Goal: Information Seeking & Learning: Compare options

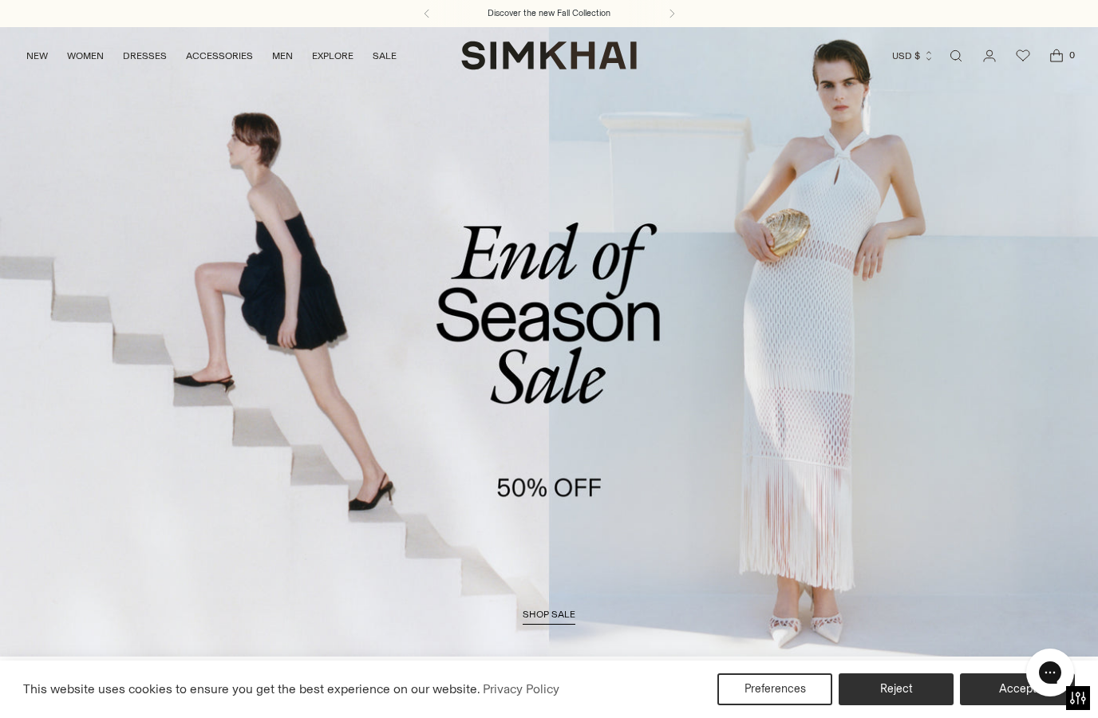
click at [536, 612] on span "shop sale" at bounding box center [549, 614] width 53 height 11
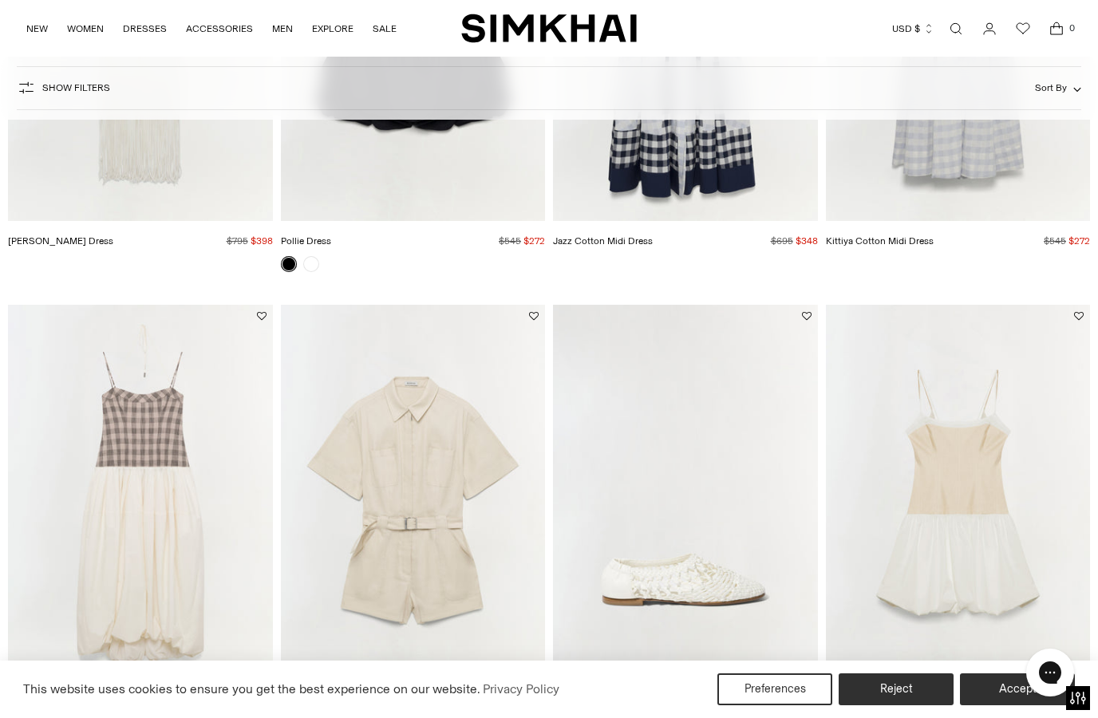
scroll to position [401, 0]
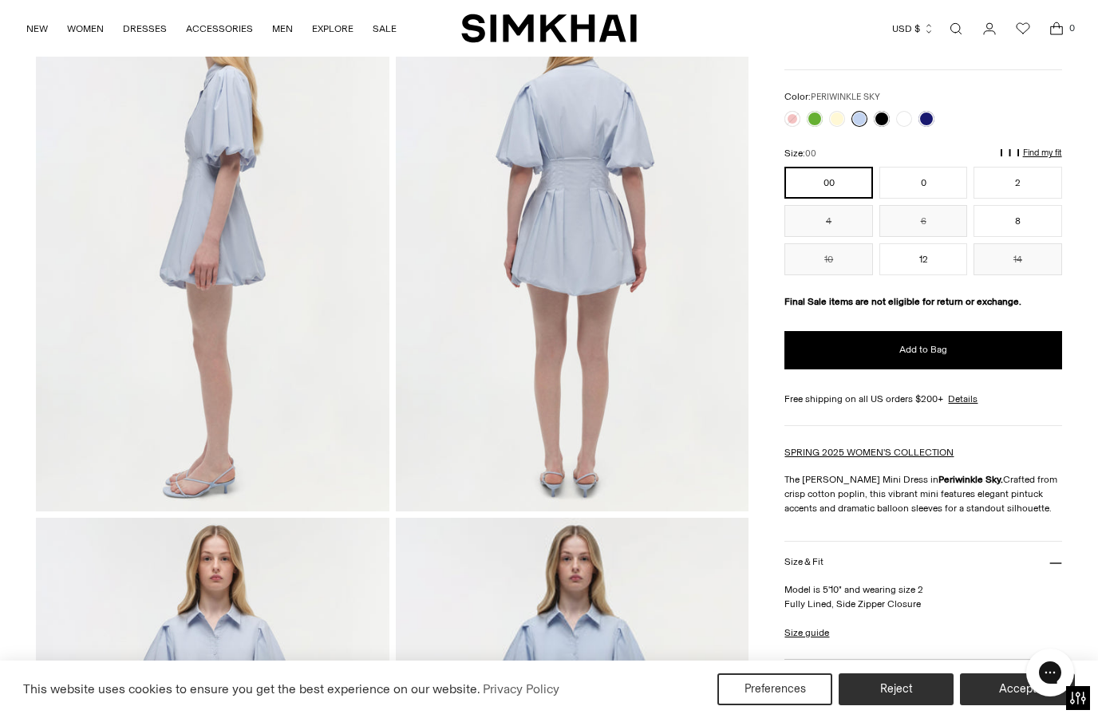
scroll to position [661, 0]
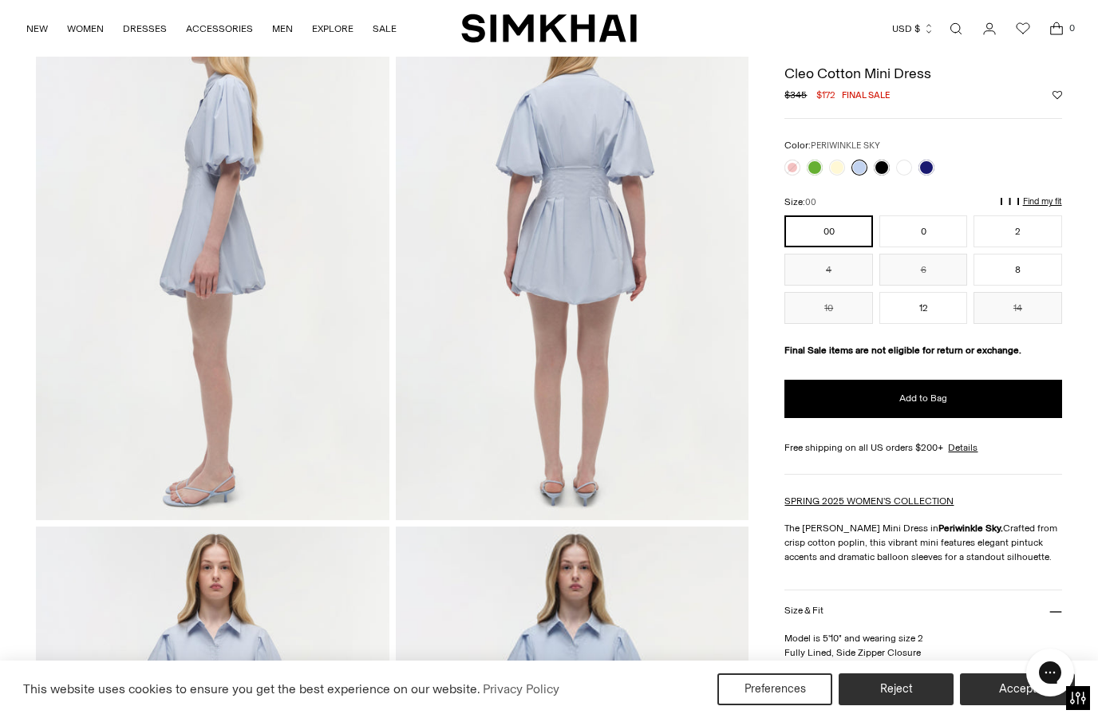
click at [870, 160] on div at bounding box center [859, 167] width 156 height 22
click at [893, 176] on div at bounding box center [859, 167] width 156 height 22
click at [879, 172] on link at bounding box center [882, 168] width 16 height 16
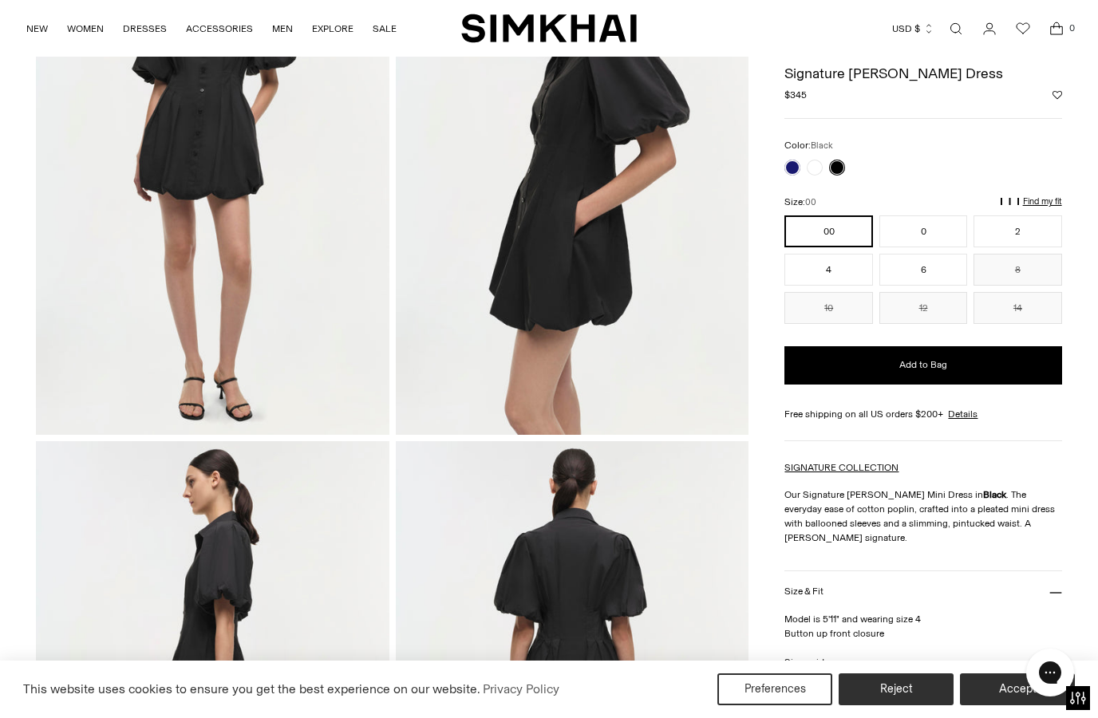
scroll to position [178, 0]
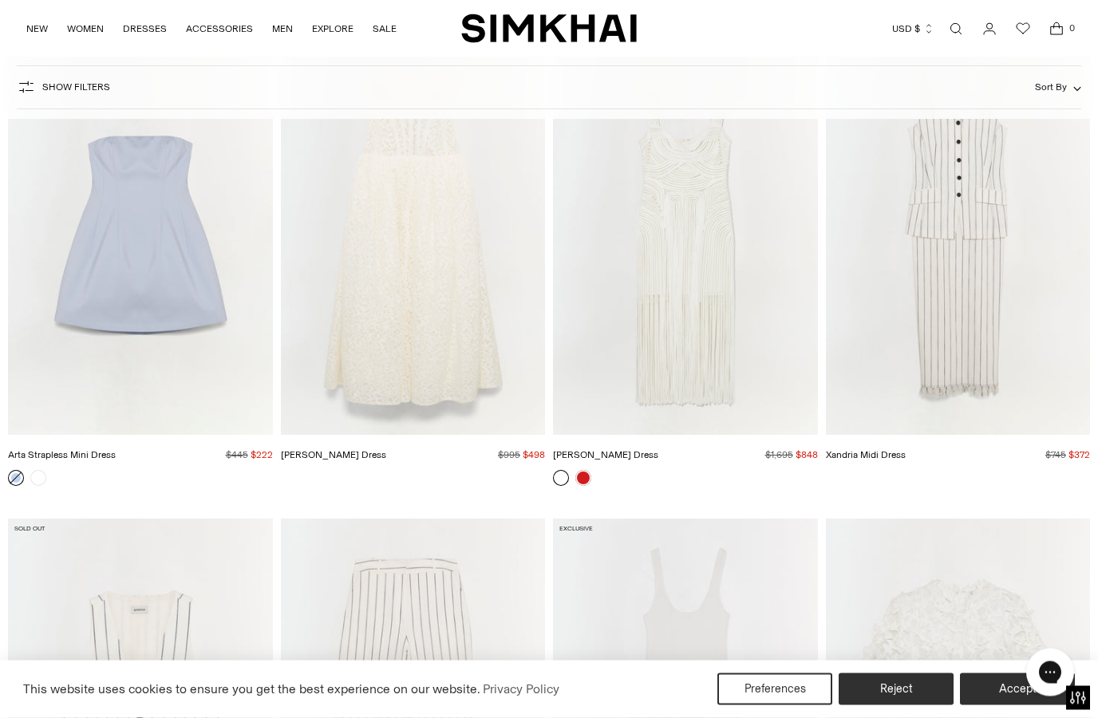
scroll to position [7363, 0]
click at [39, 475] on link at bounding box center [38, 475] width 16 height 16
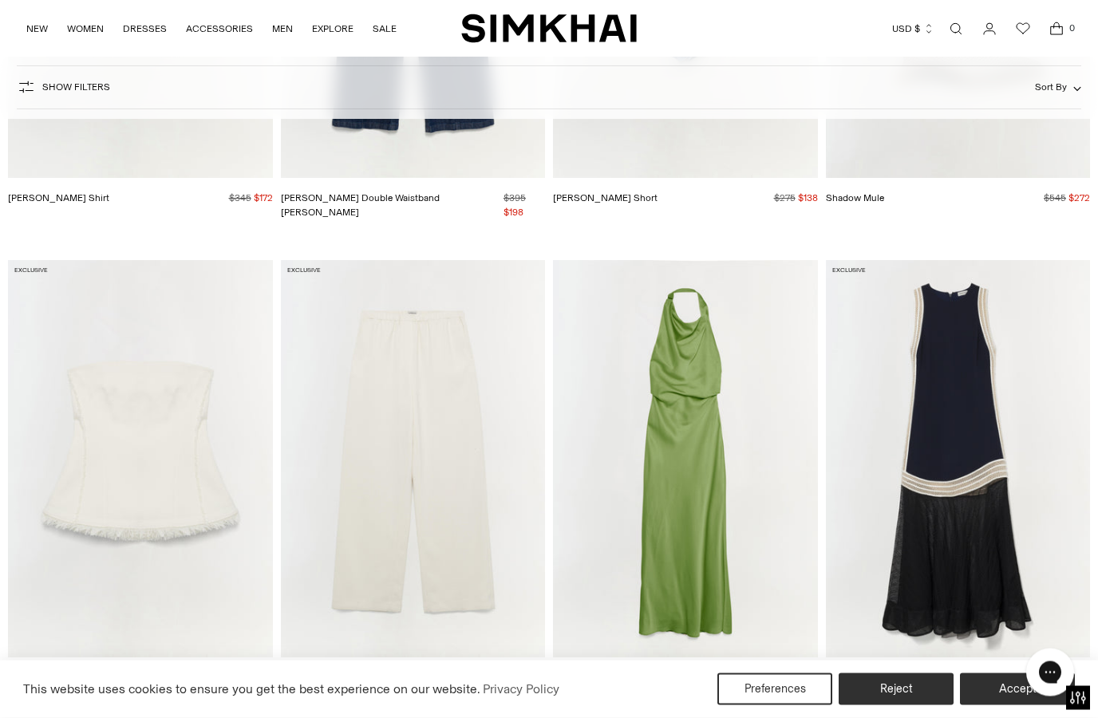
scroll to position [10481, 0]
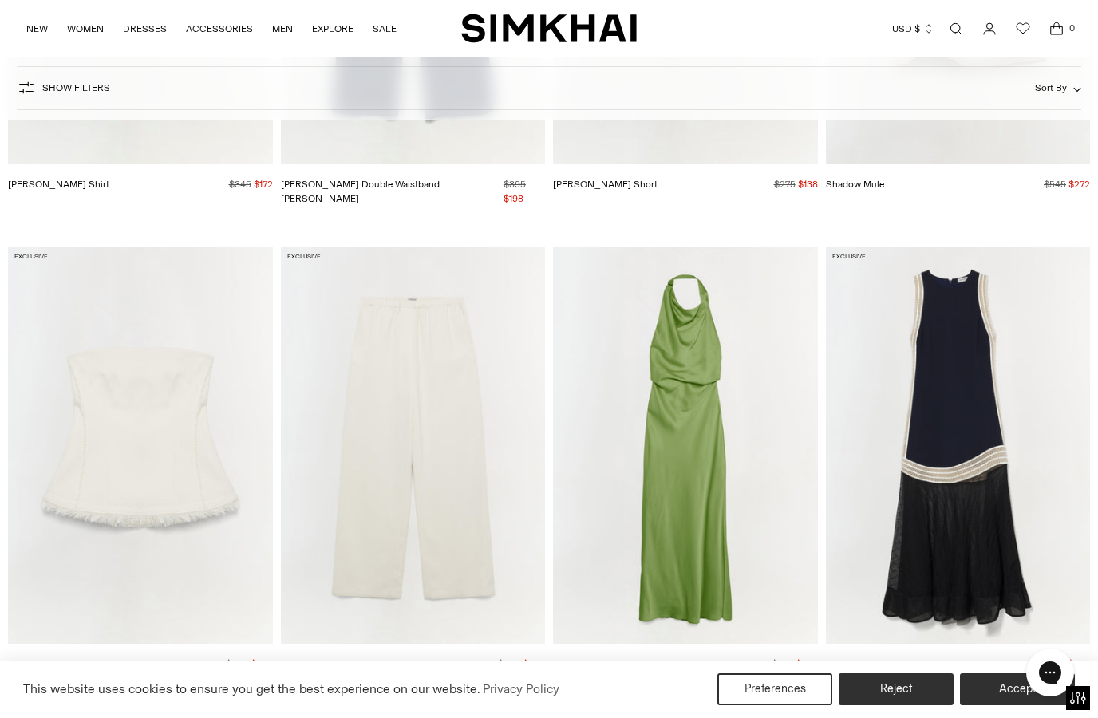
click at [801, 574] on img "Reannon Satin Gown" at bounding box center [685, 445] width 265 height 397
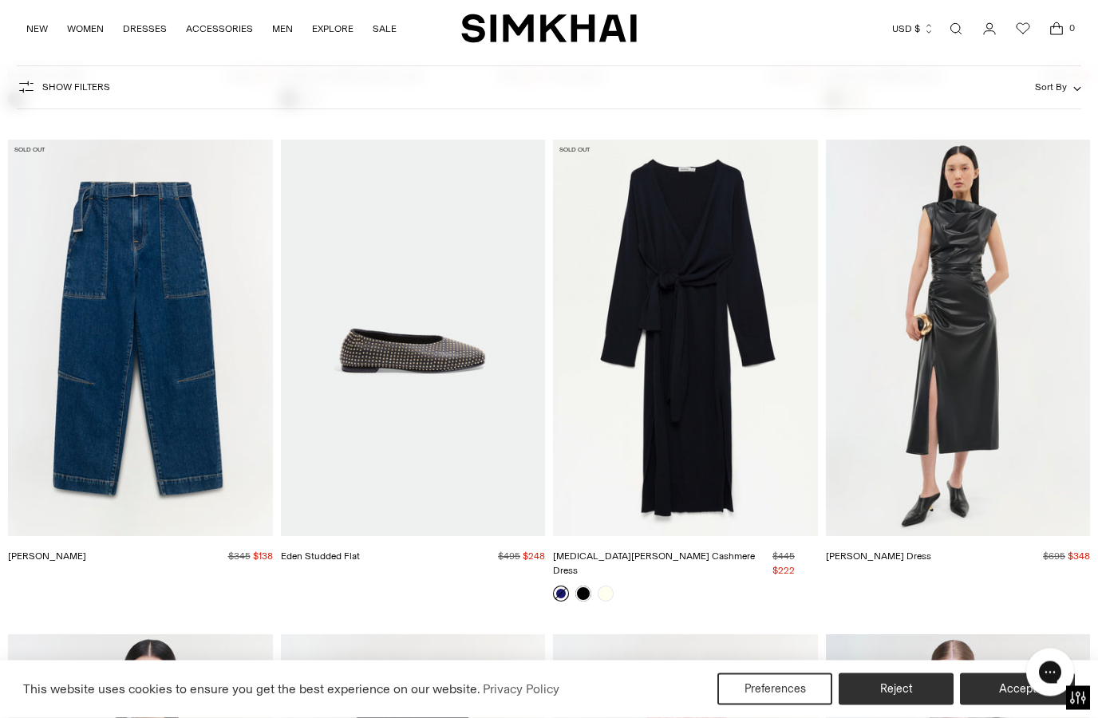
scroll to position [26312, 0]
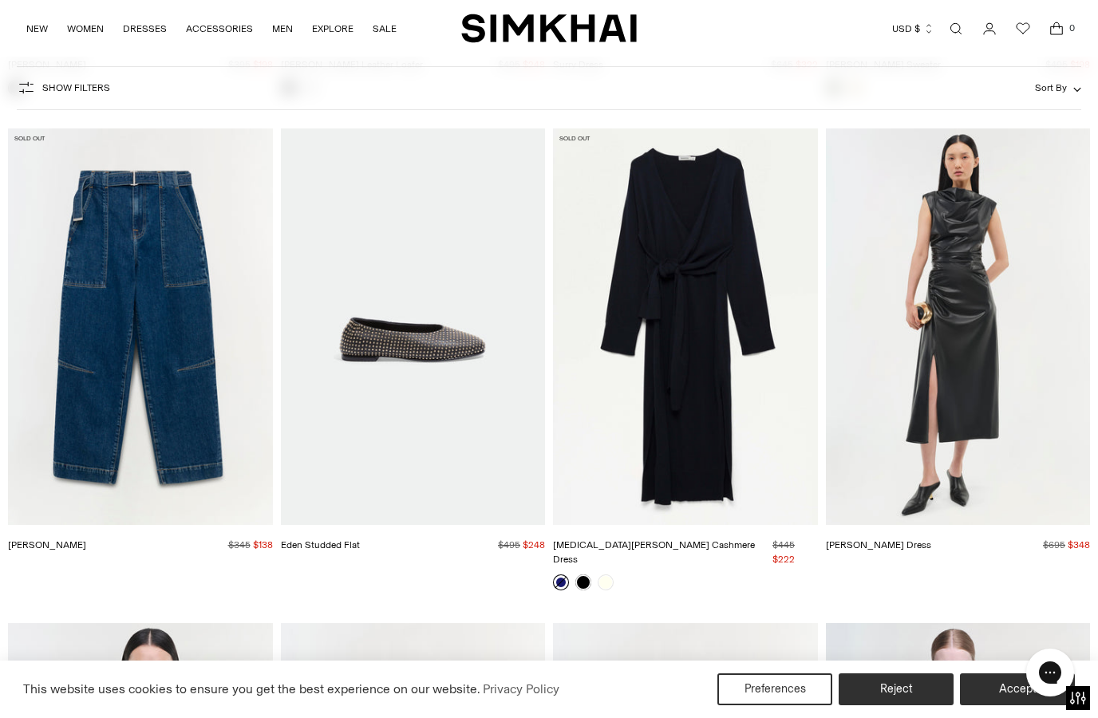
click at [764, 472] on img "Skyla Cotton Cashmere Dress" at bounding box center [685, 326] width 265 height 397
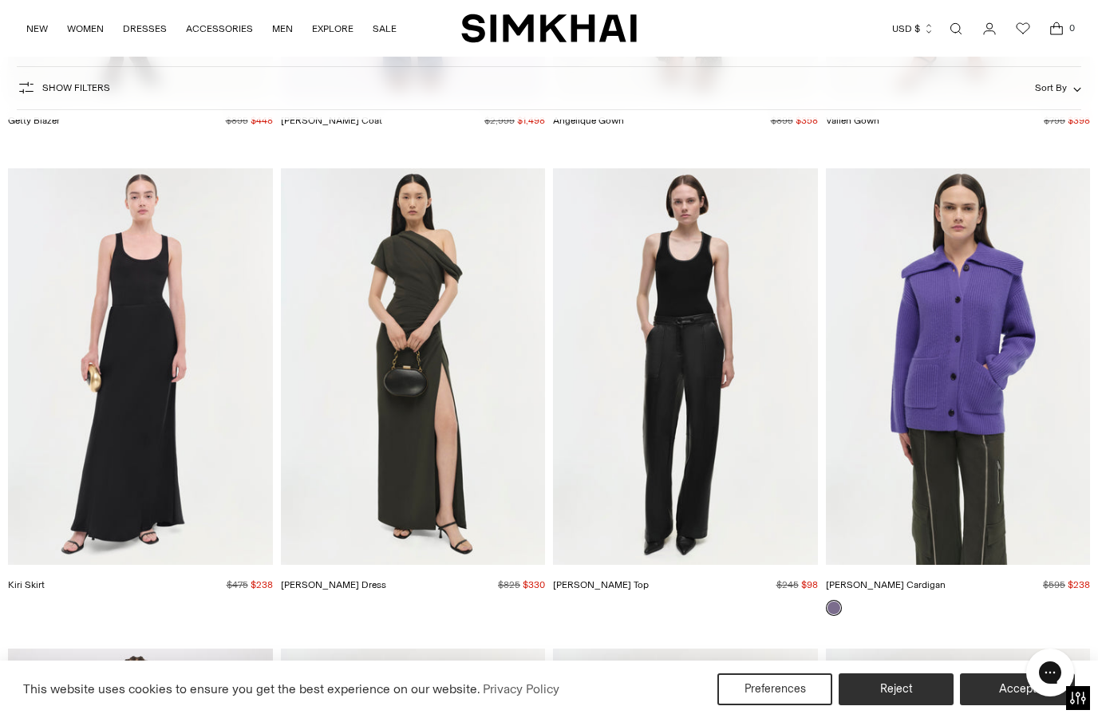
scroll to position [30065, 0]
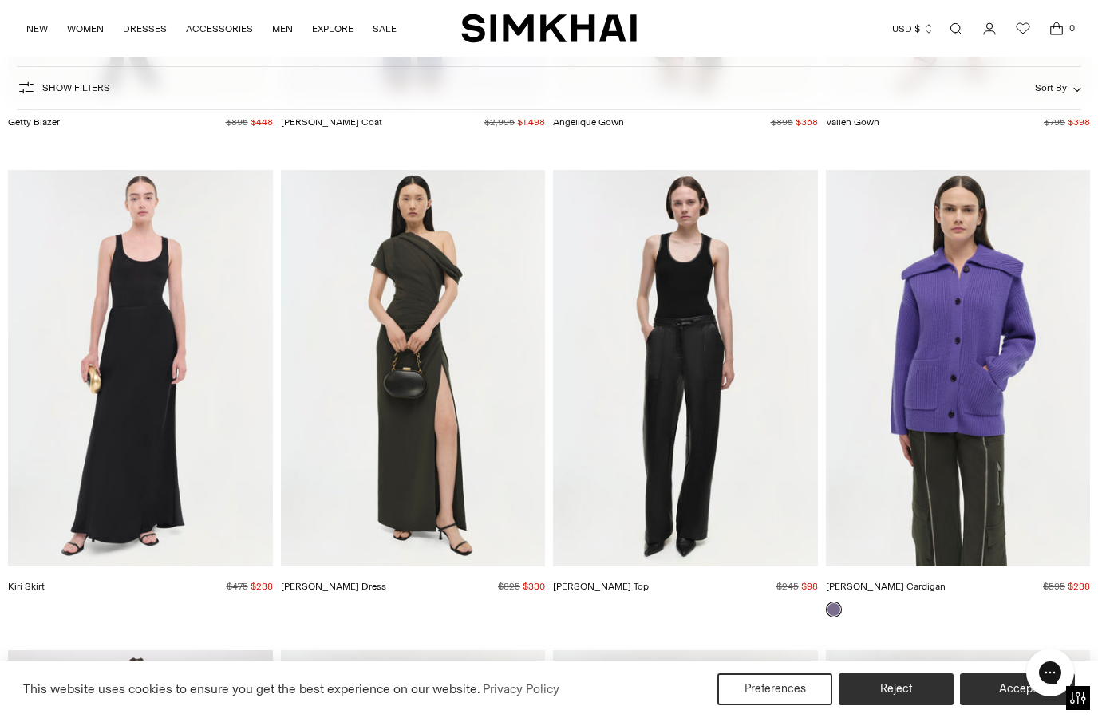
click at [531, 521] on img "Kally Dress" at bounding box center [413, 368] width 265 height 397
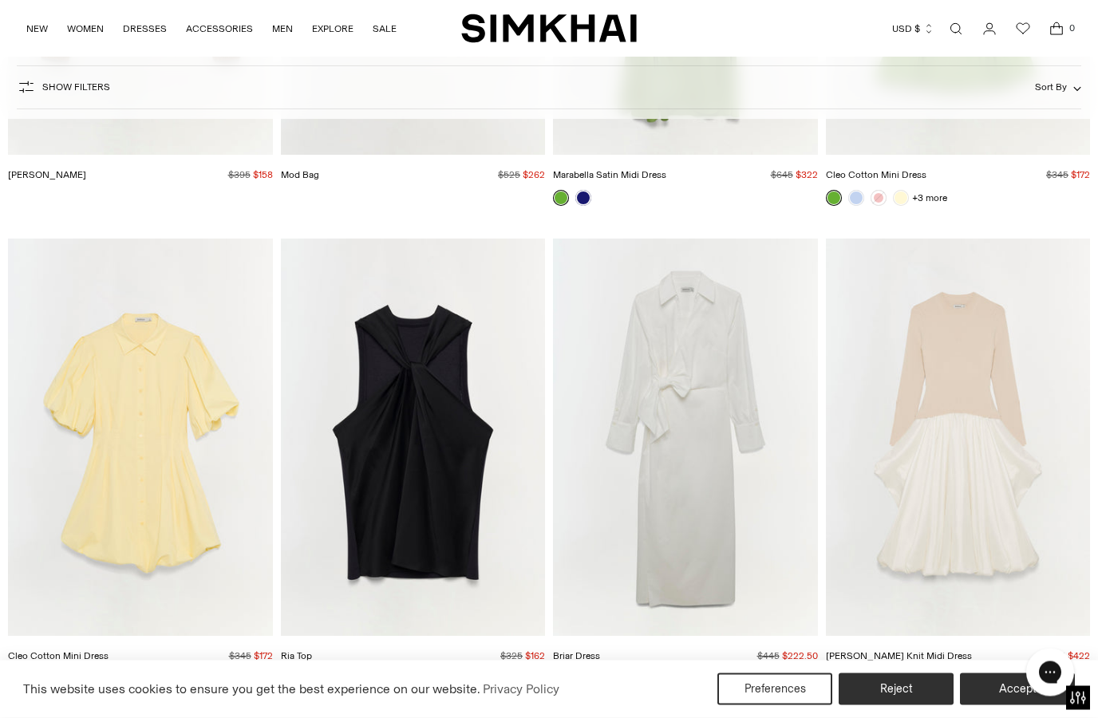
scroll to position [33329, 0]
click at [452, 553] on img "Ria Top" at bounding box center [413, 435] width 265 height 397
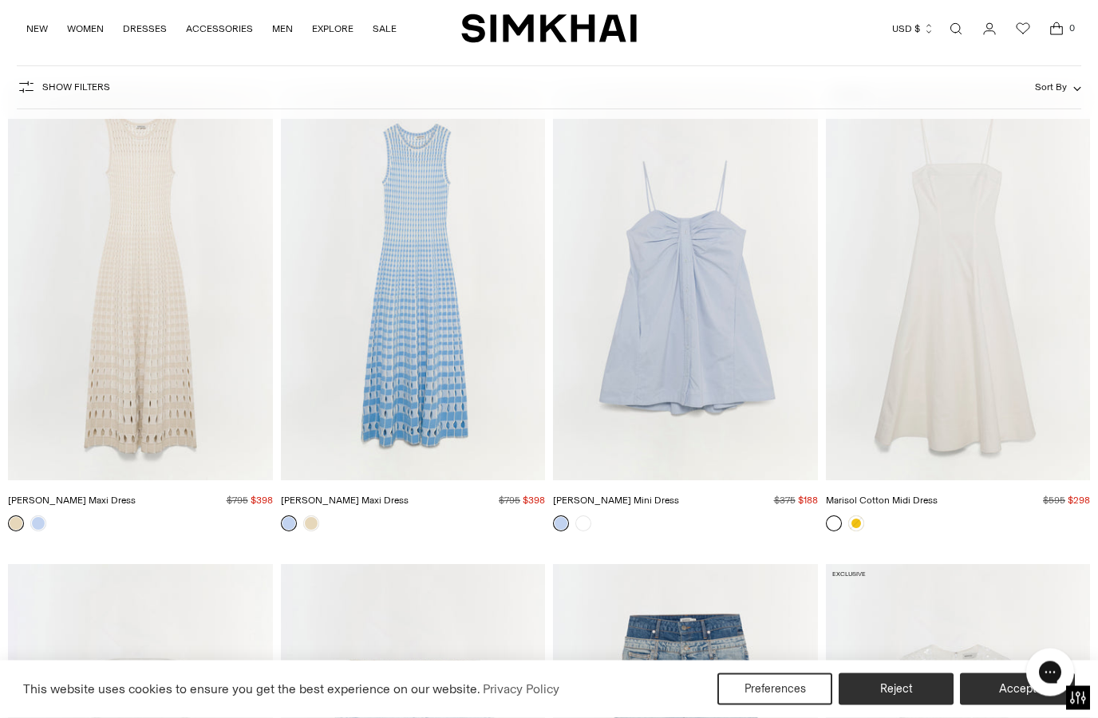
scroll to position [38201, 0]
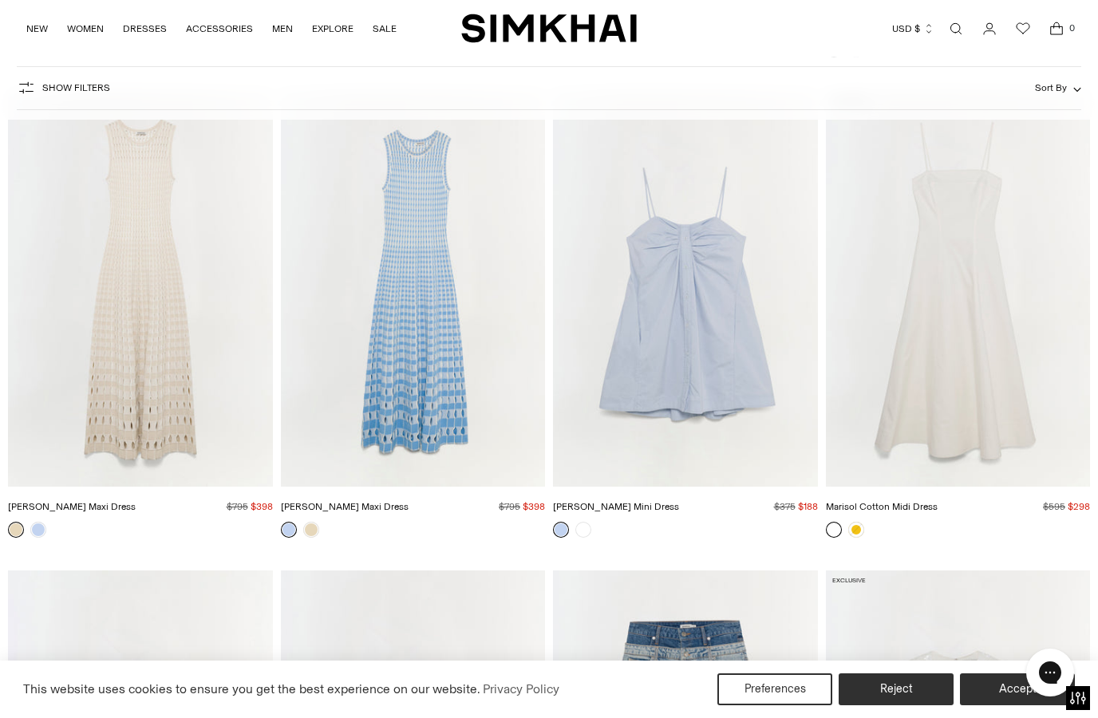
click at [577, 522] on link at bounding box center [583, 530] width 16 height 16
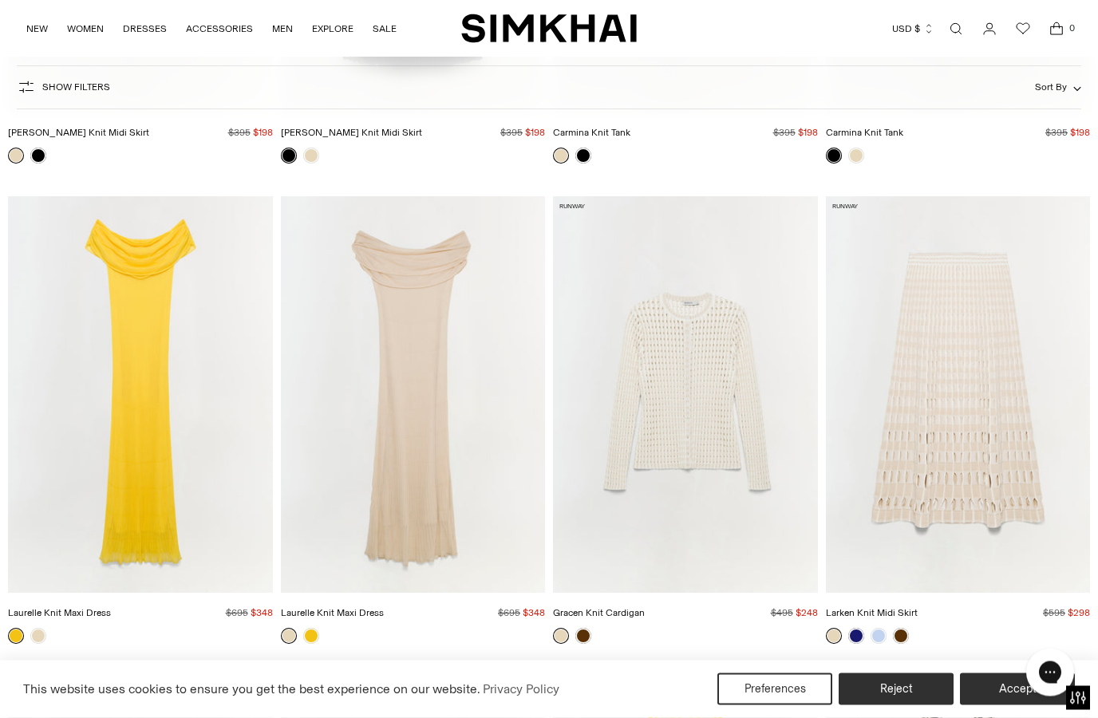
scroll to position [43861, 0]
click at [491, 539] on img "Laurelle Knit Maxi Dress" at bounding box center [413, 394] width 265 height 397
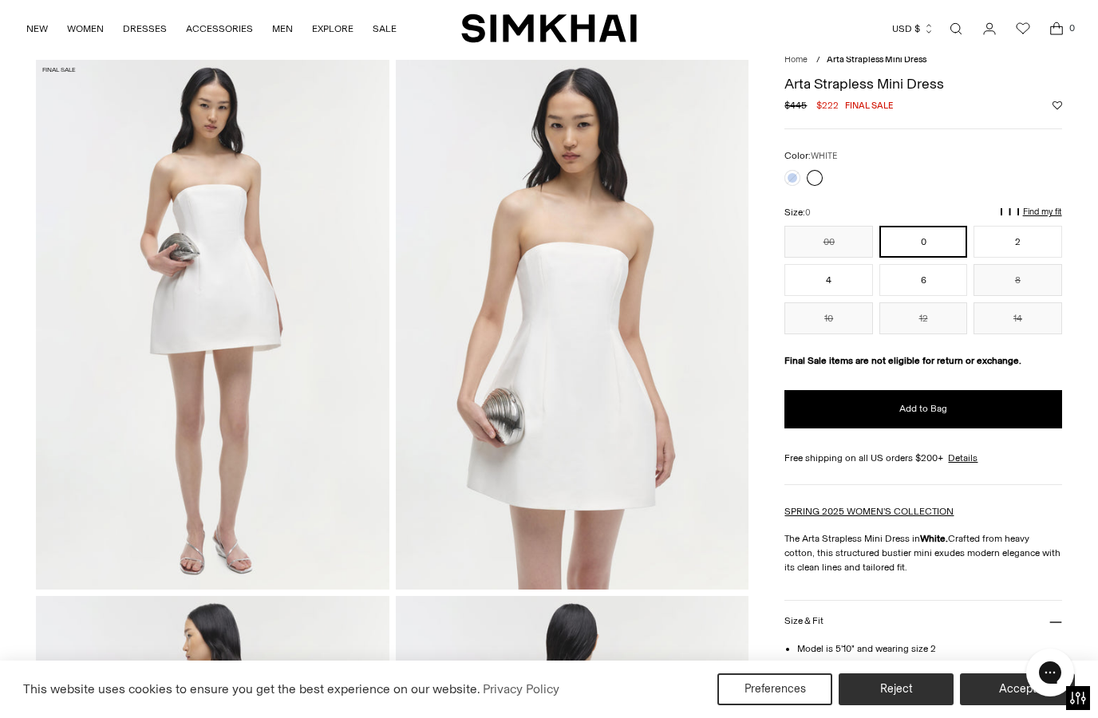
scroll to position [55, 0]
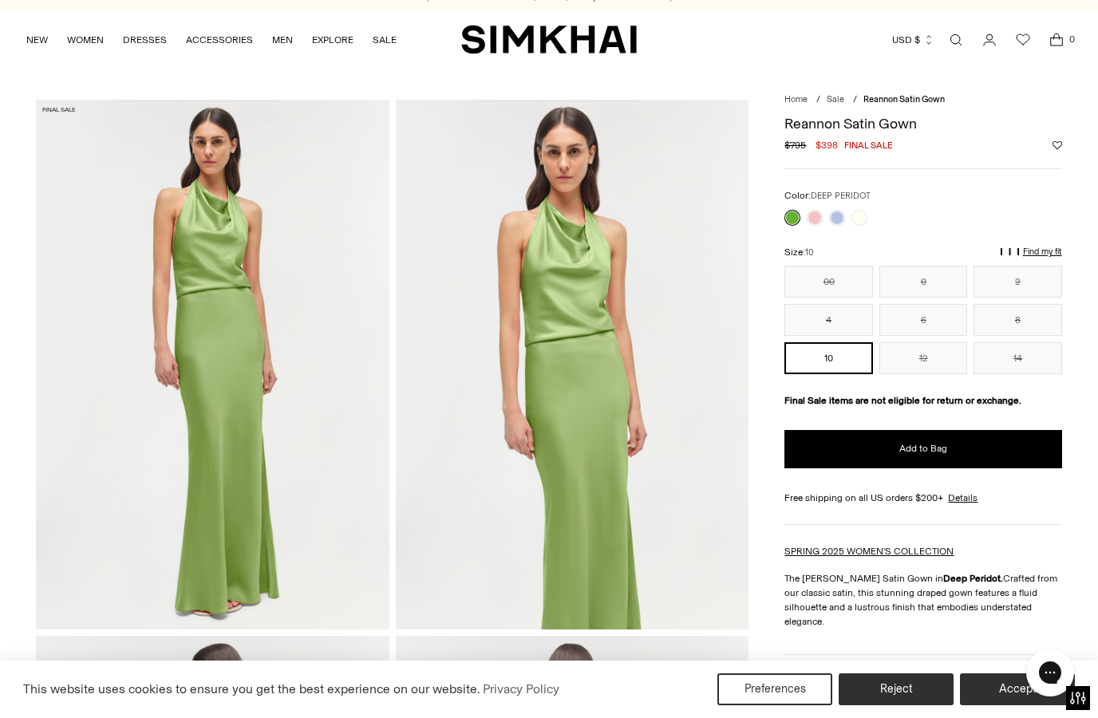
scroll to position [15, 0]
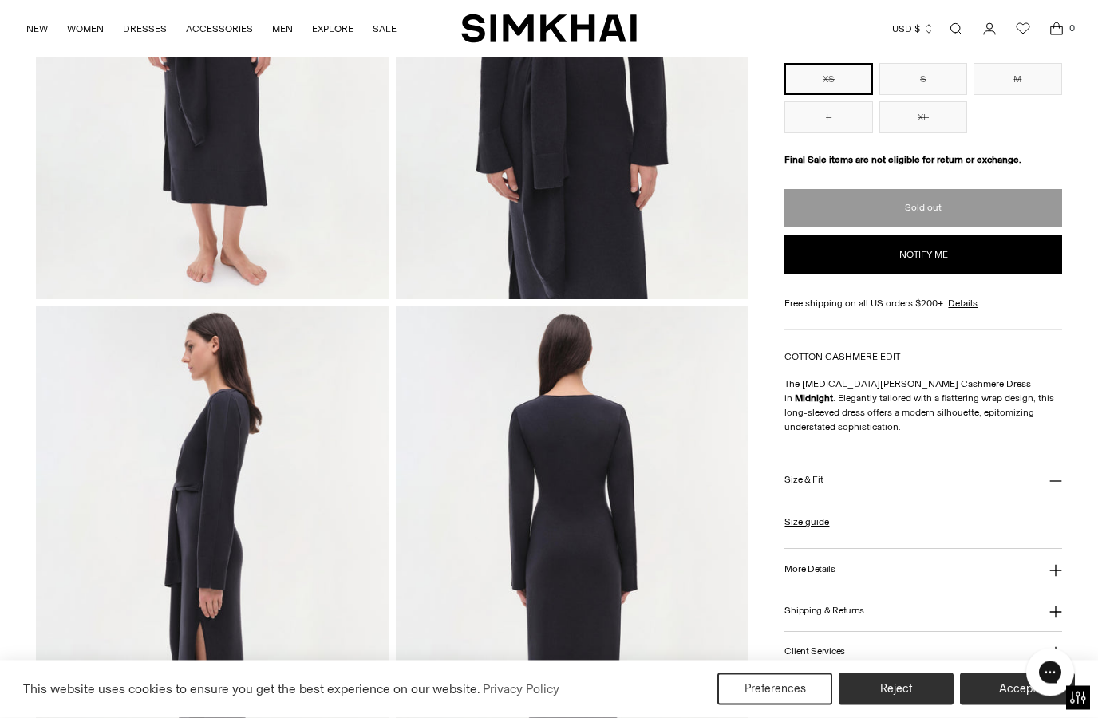
scroll to position [336, 0]
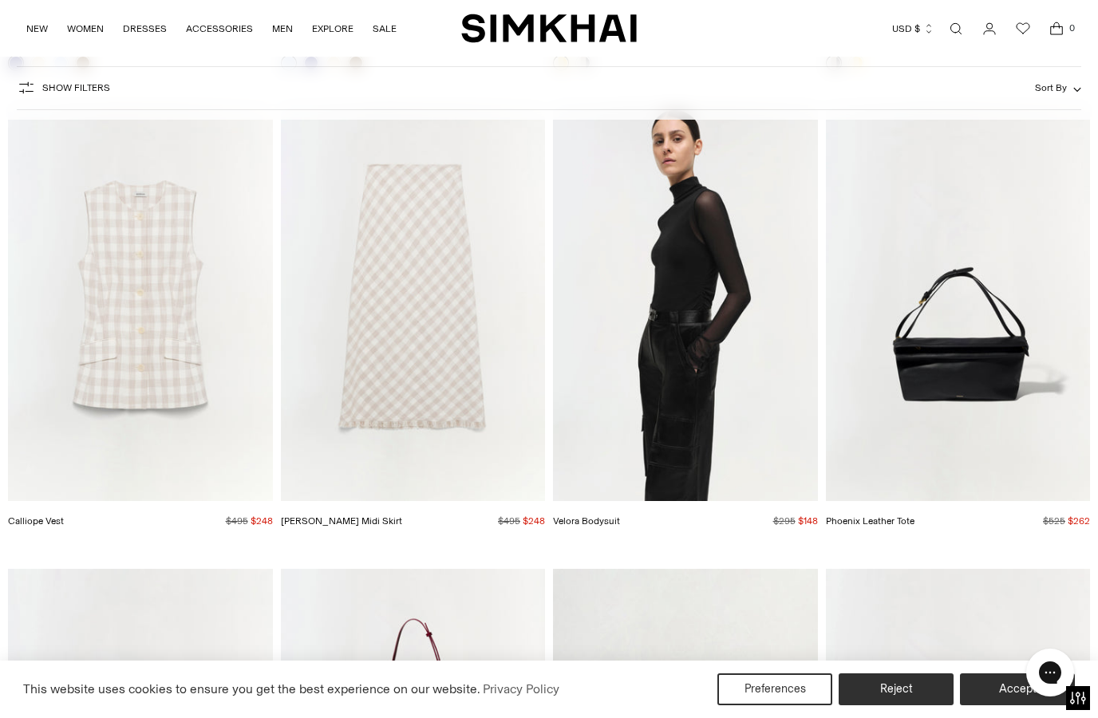
scroll to position [44913, 0]
click at [760, 397] on img "Velora Bodysuit" at bounding box center [685, 303] width 265 height 397
